Goal: Task Accomplishment & Management: Manage account settings

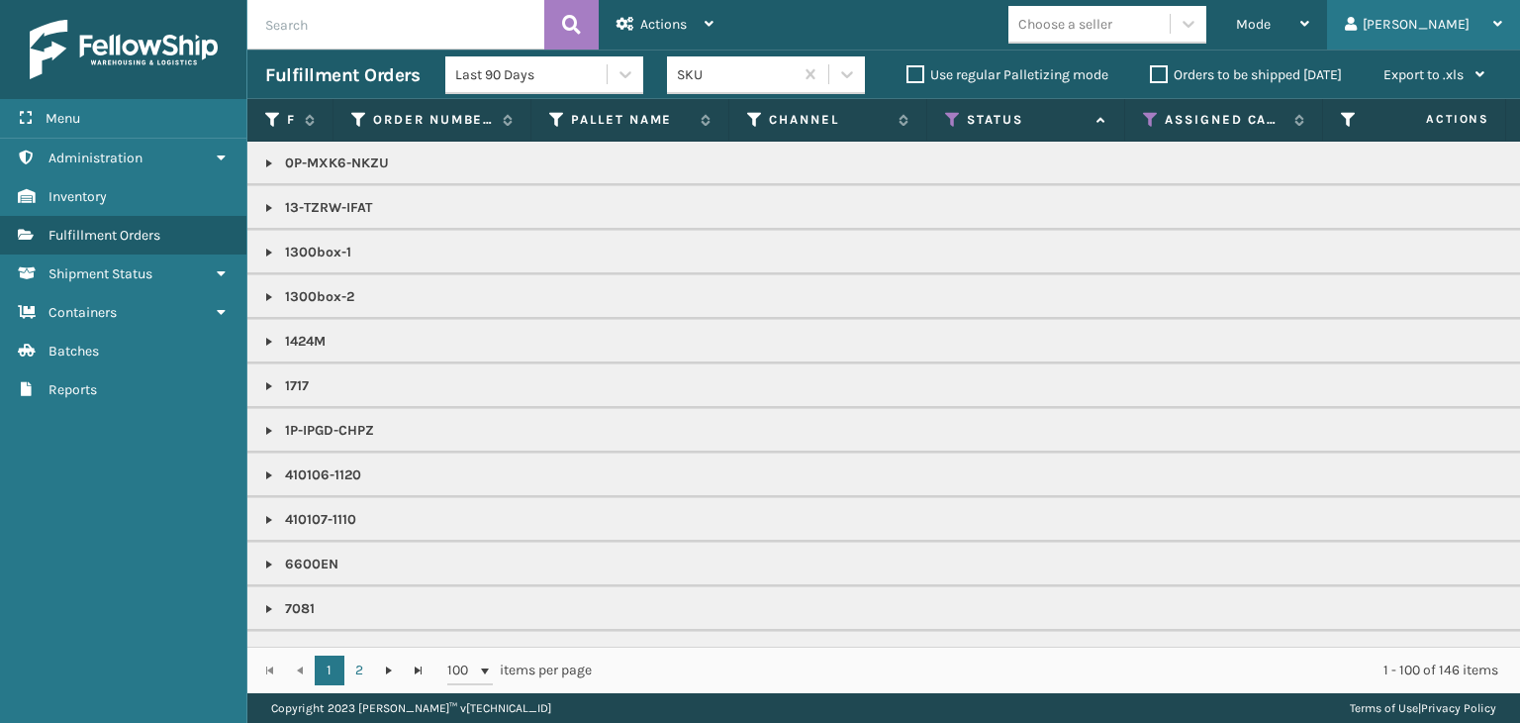
click at [1437, 22] on div "[PERSON_NAME]" at bounding box center [1423, 24] width 157 height 49
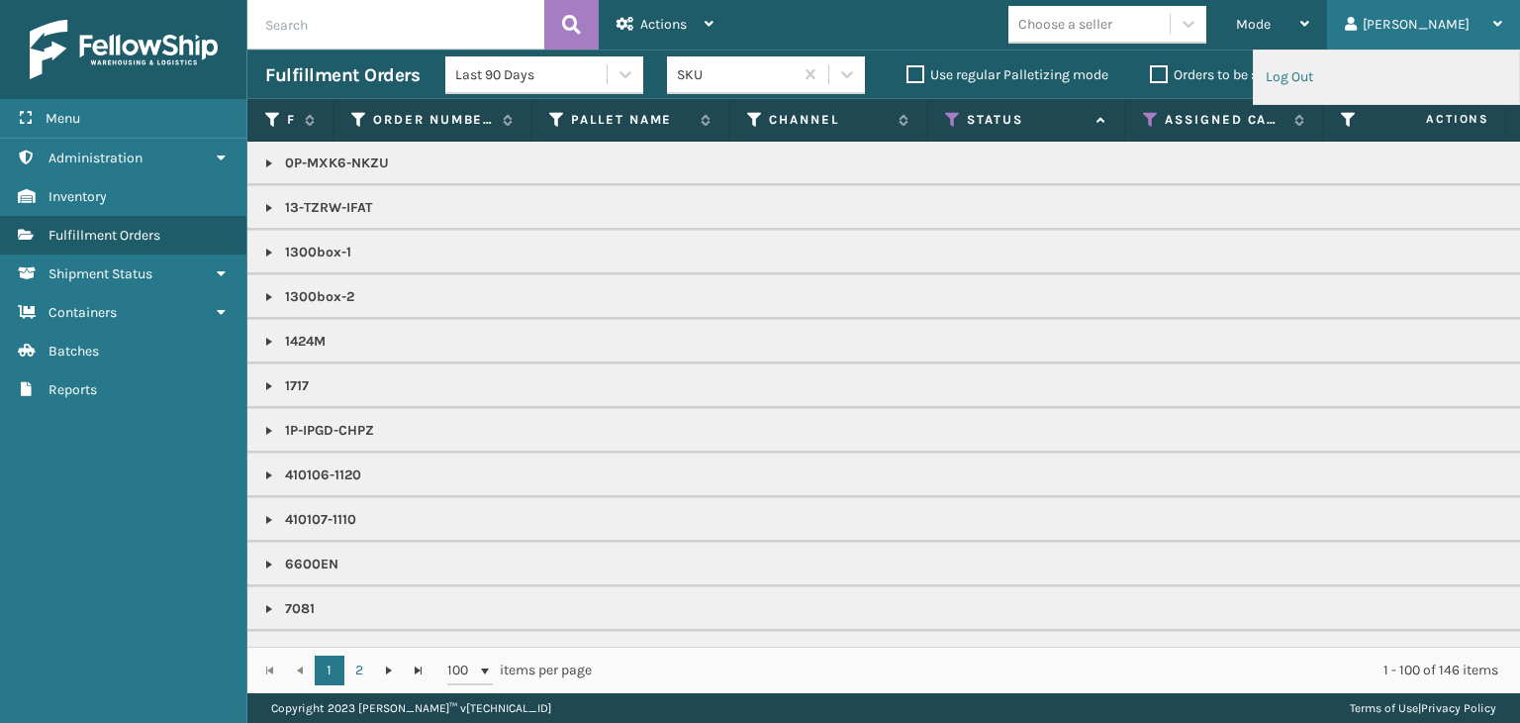
click at [1322, 77] on li "Log Out" at bounding box center [1386, 76] width 265 height 53
